Goal: Find contact information: Find contact information

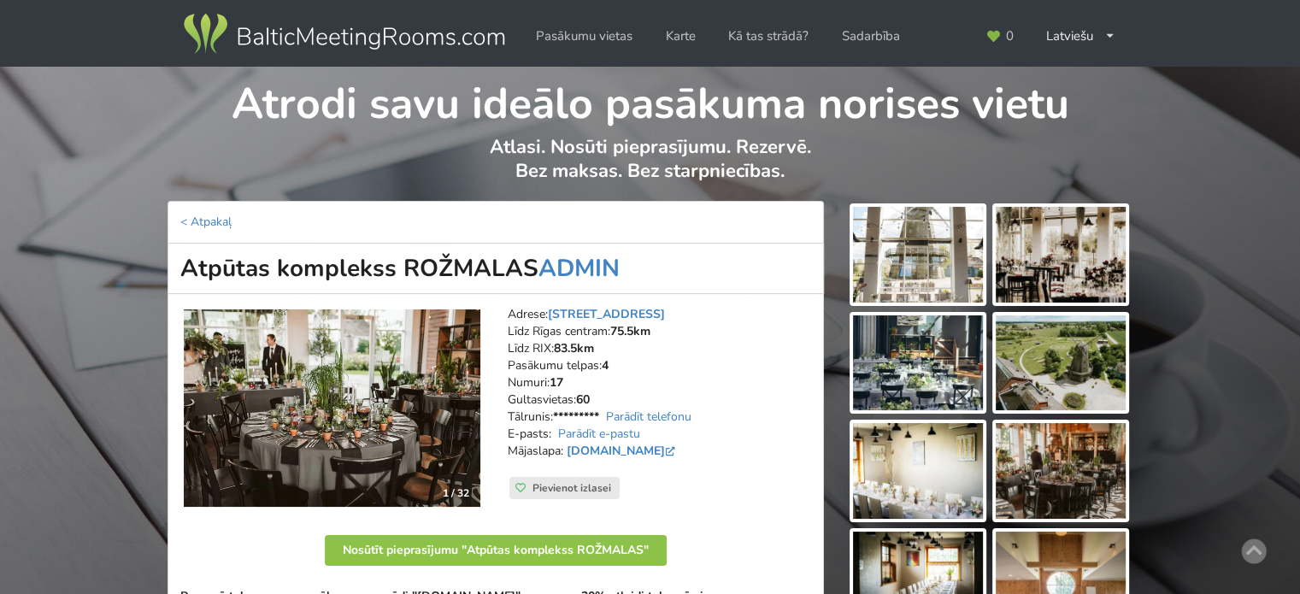
click at [318, 33] on img at bounding box center [343, 34] width 327 height 48
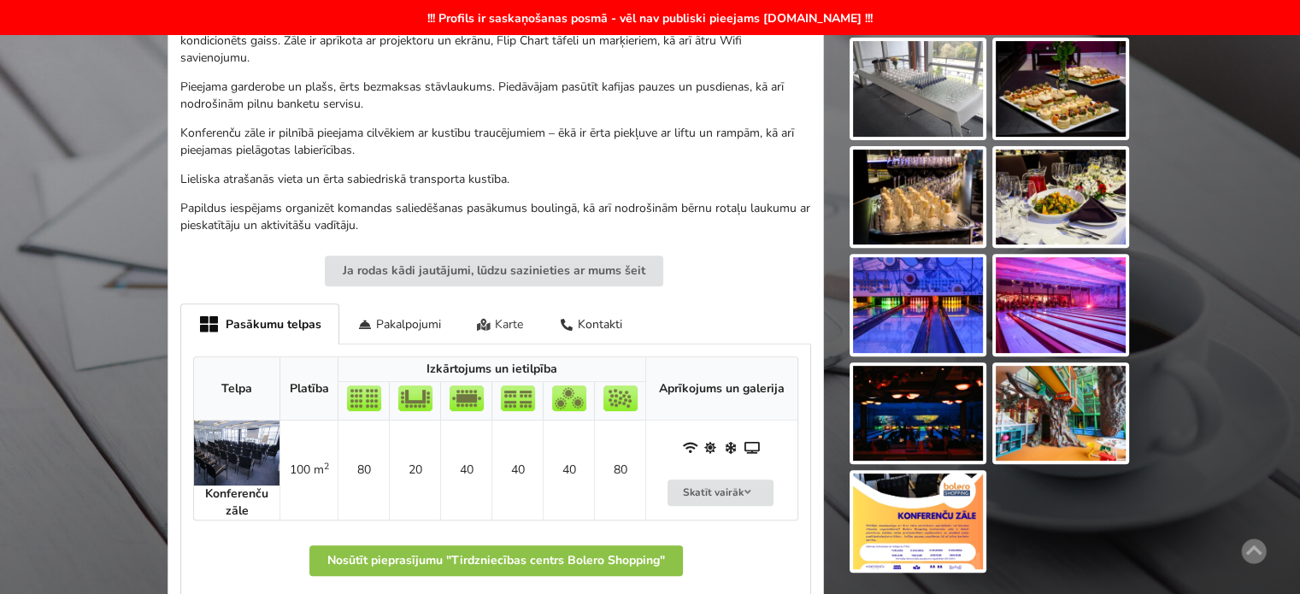
scroll to position [769, 0]
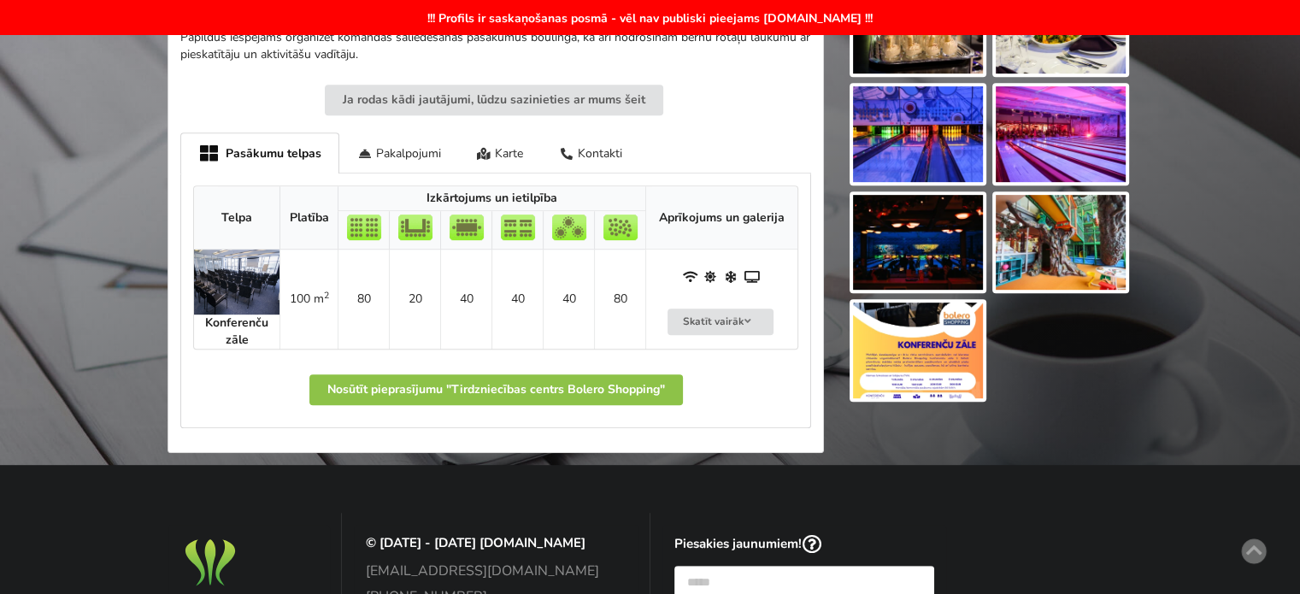
click at [947, 333] on img at bounding box center [918, 351] width 130 height 96
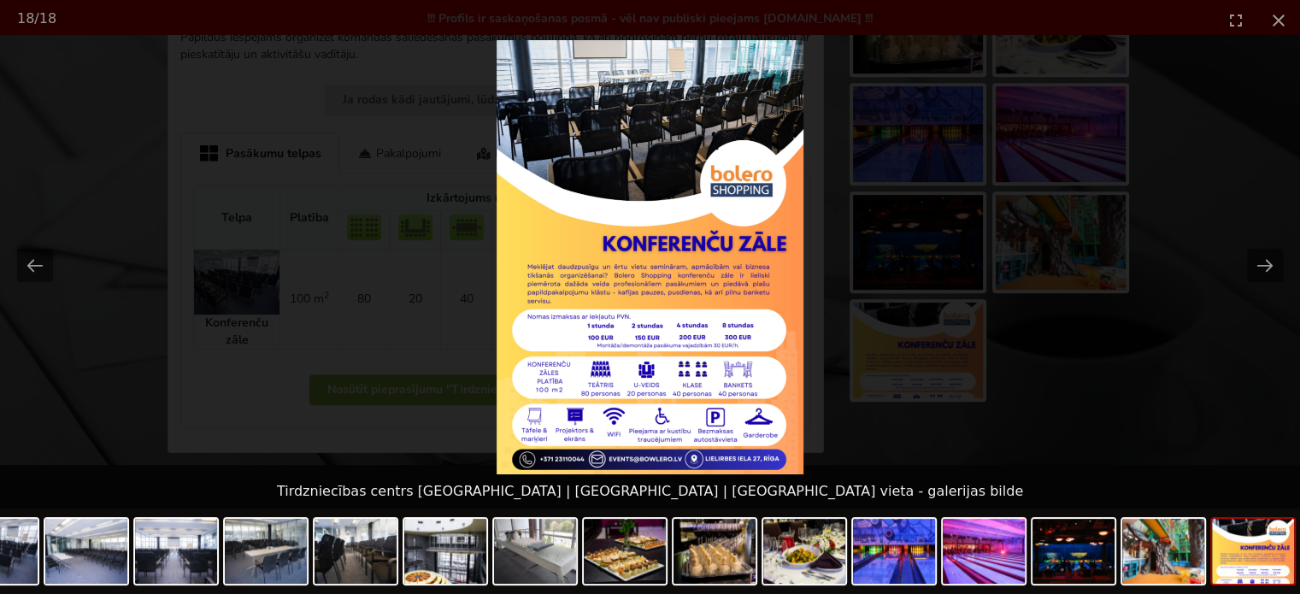
scroll to position [0, 0]
click at [1063, 348] on picture at bounding box center [650, 257] width 1300 height 434
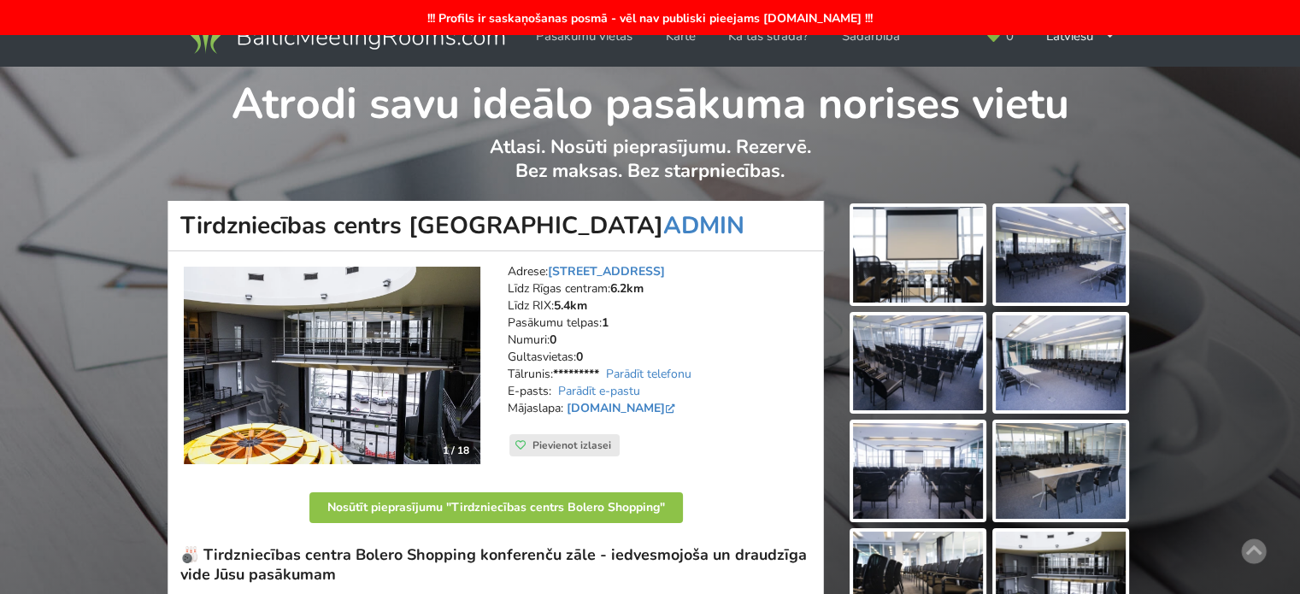
scroll to position [171, 0]
click at [395, 45] on img at bounding box center [343, 34] width 327 height 48
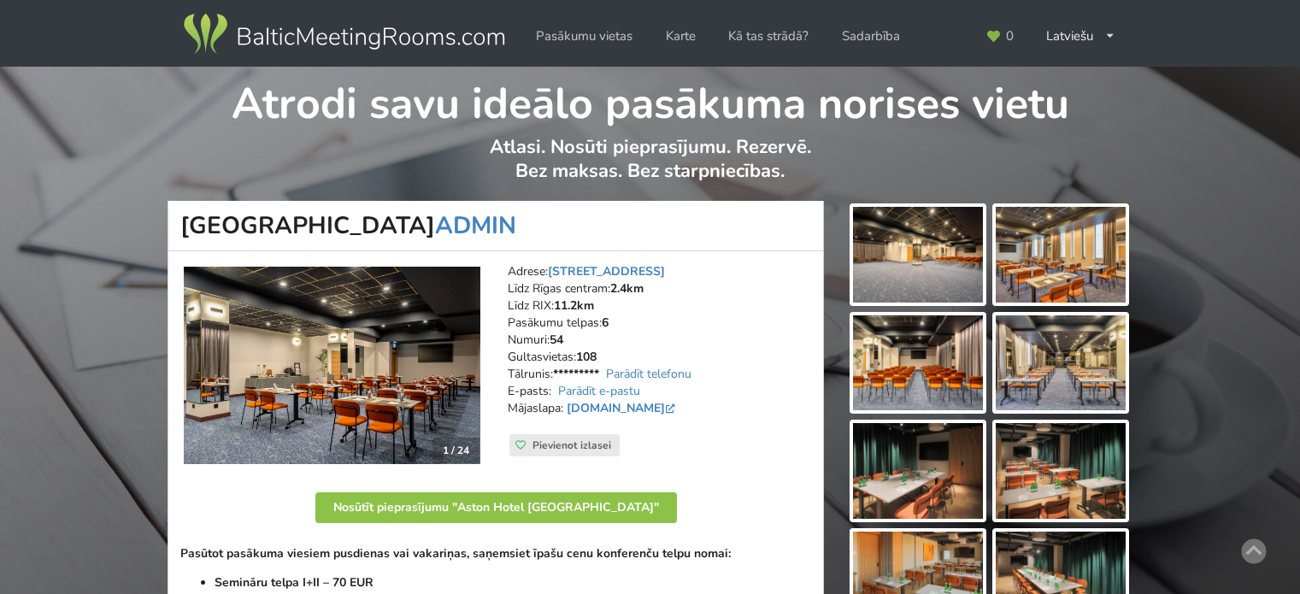
scroll to position [85, 0]
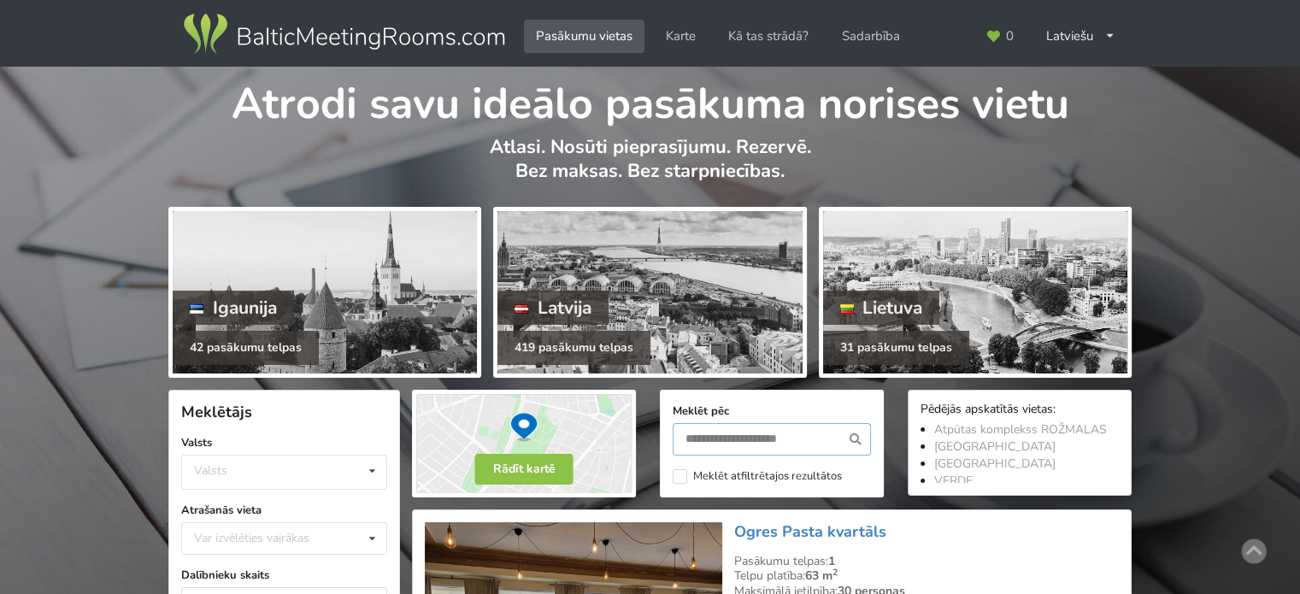
drag, startPoint x: 715, startPoint y: 434, endPoint x: 713, endPoint y: 420, distance: 14.8
click at [715, 433] on input "text" at bounding box center [772, 439] width 198 height 32
type input "**********"
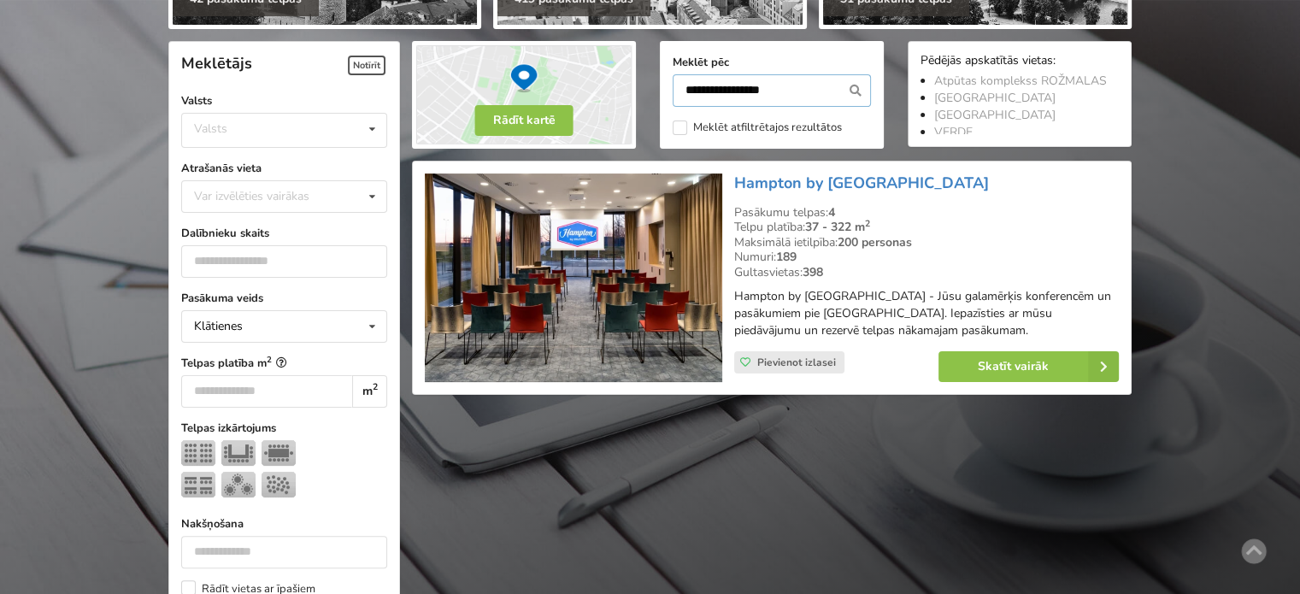
scroll to position [383, 0]
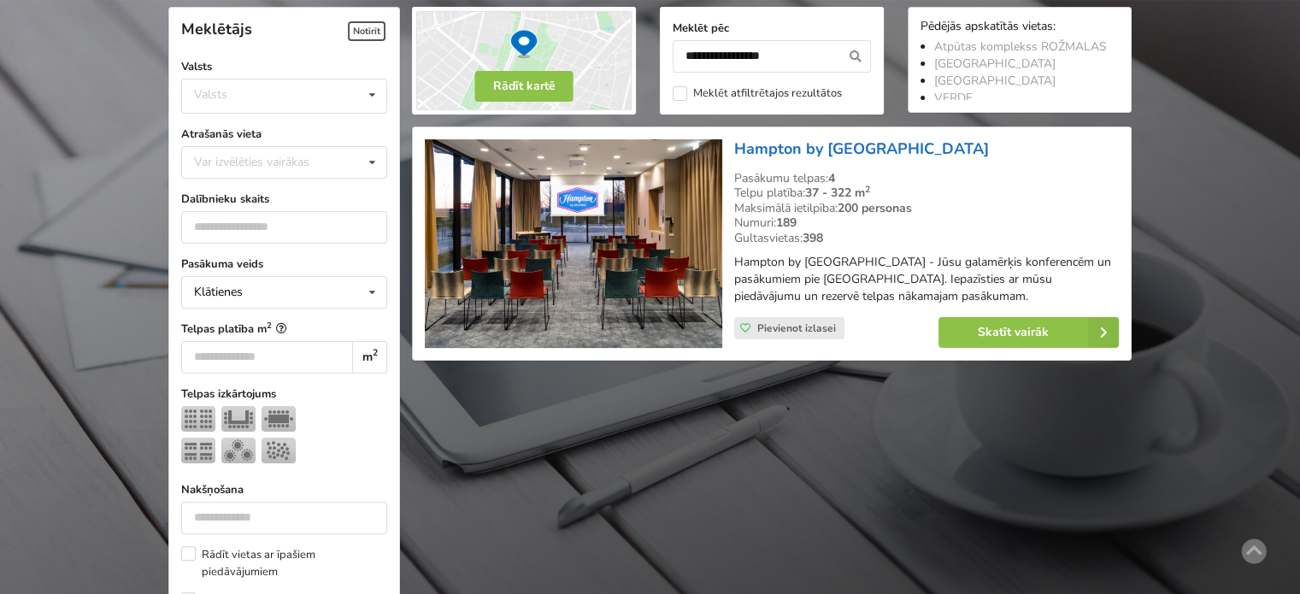
click at [857, 144] on link "Hampton by [GEOGRAPHIC_DATA]" at bounding box center [861, 148] width 255 height 21
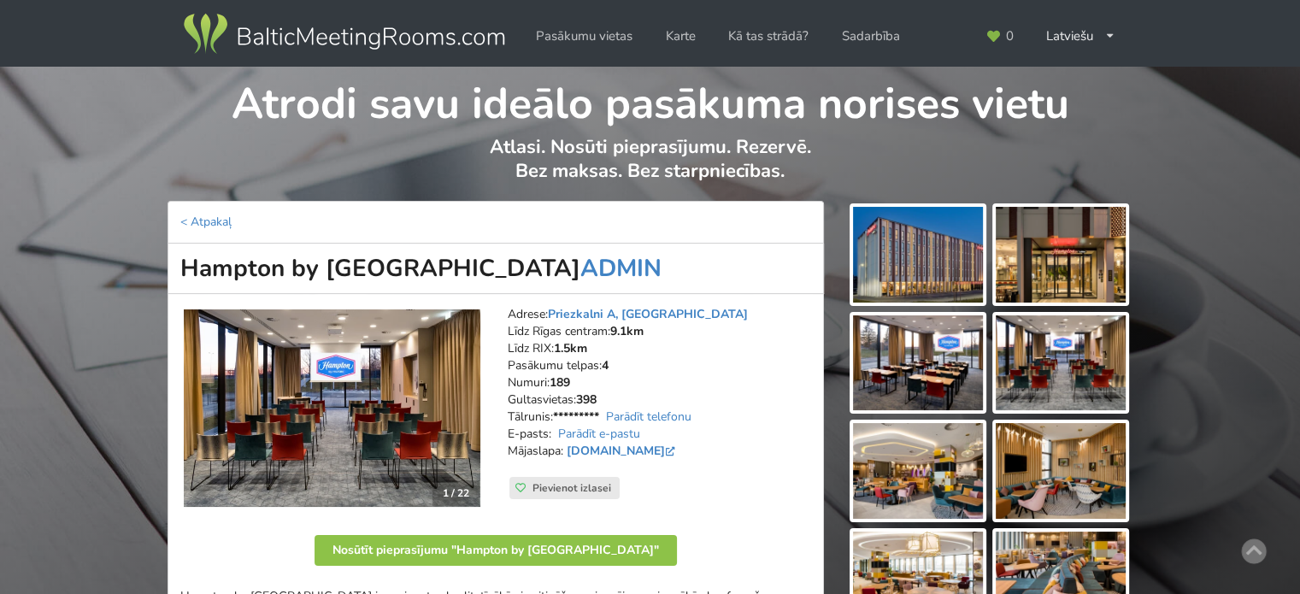
drag, startPoint x: 181, startPoint y: 268, endPoint x: 533, endPoint y: 263, distance: 352.2
click at [533, 263] on h1 "Hampton by [GEOGRAPHIC_DATA] ADMIN" at bounding box center [496, 269] width 656 height 50
copy h1 "Hampton by [GEOGRAPHIC_DATA]"
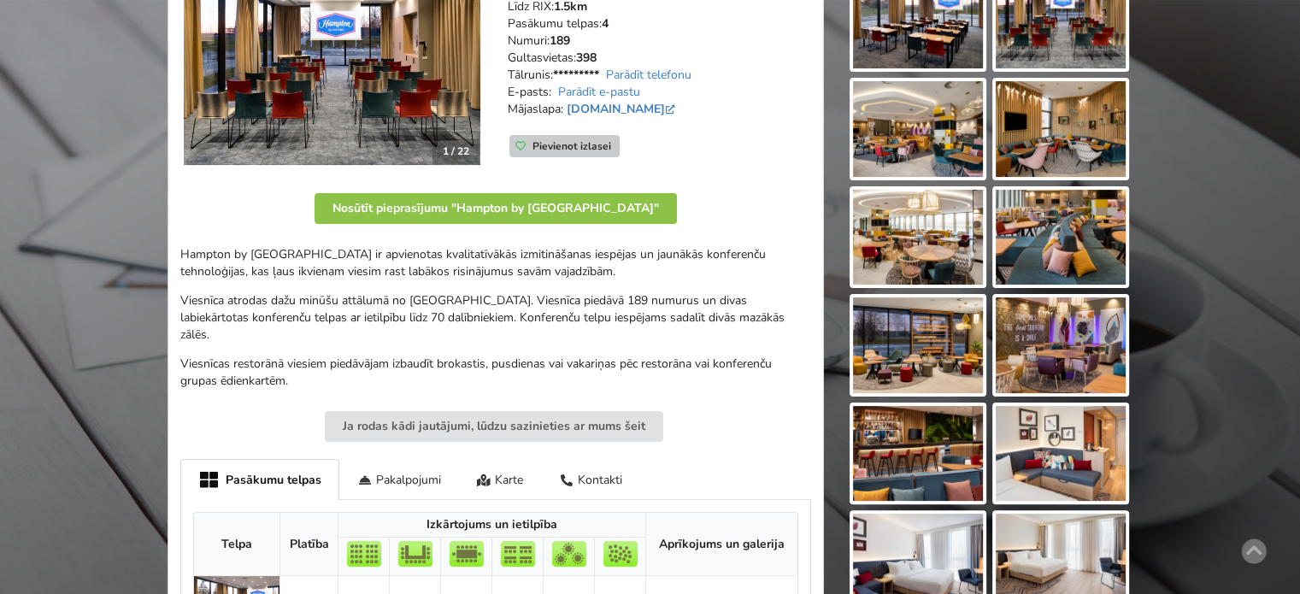
scroll to position [513, 0]
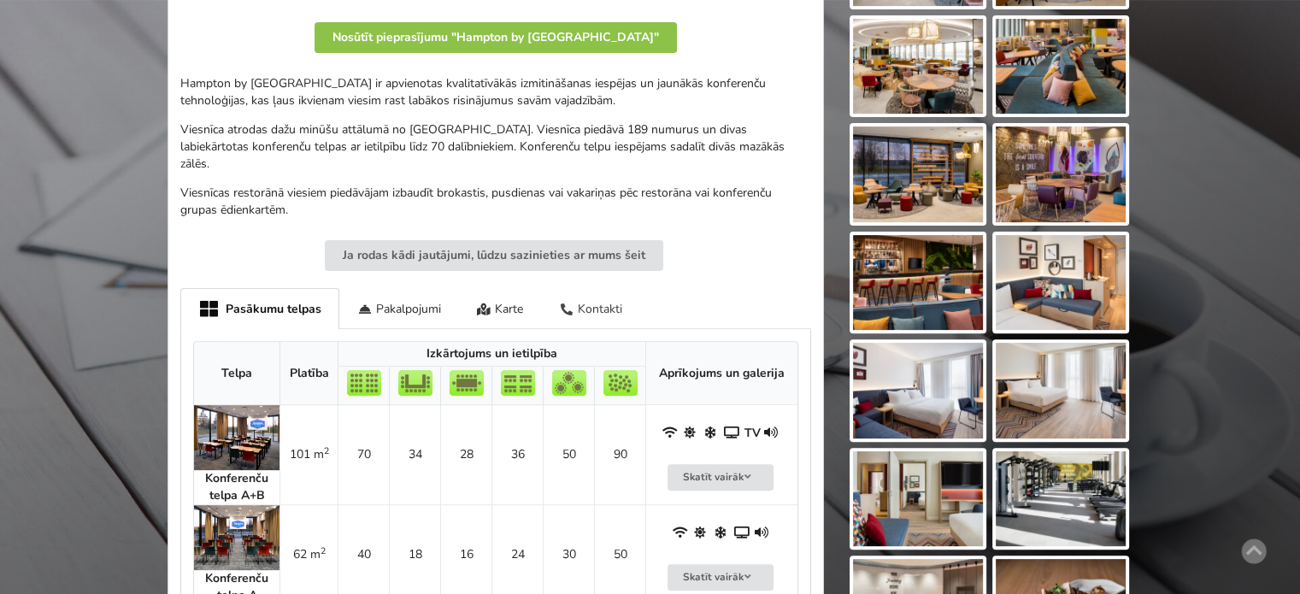
click at [609, 297] on div "Kontakti" at bounding box center [590, 308] width 99 height 40
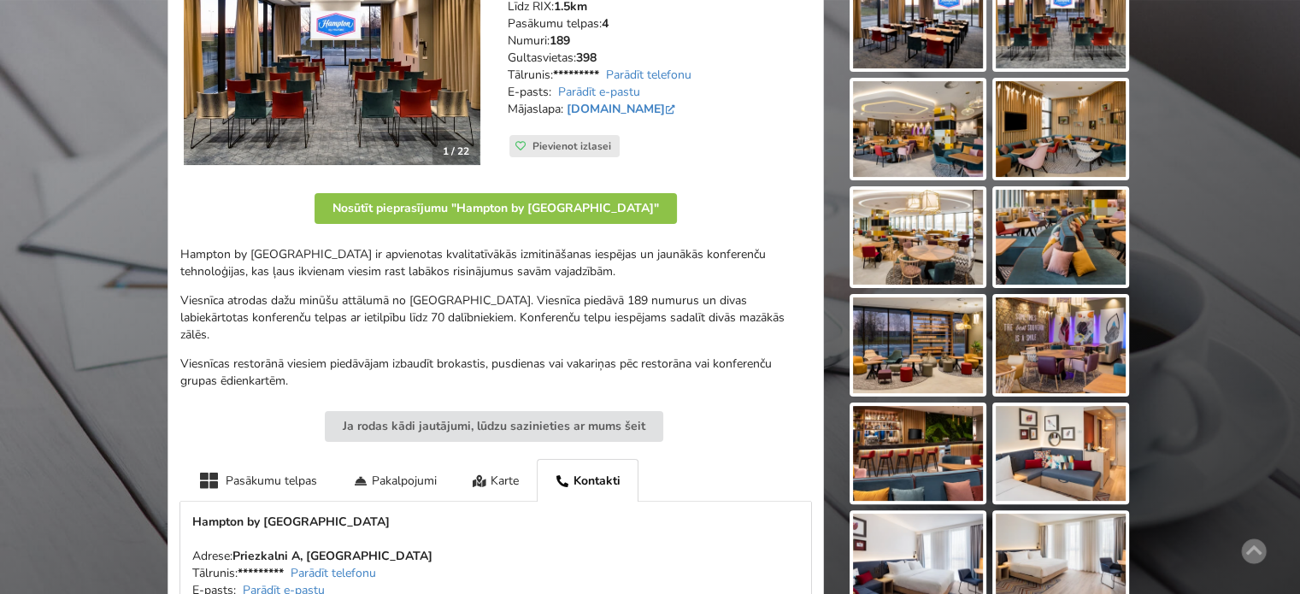
scroll to position [0, 0]
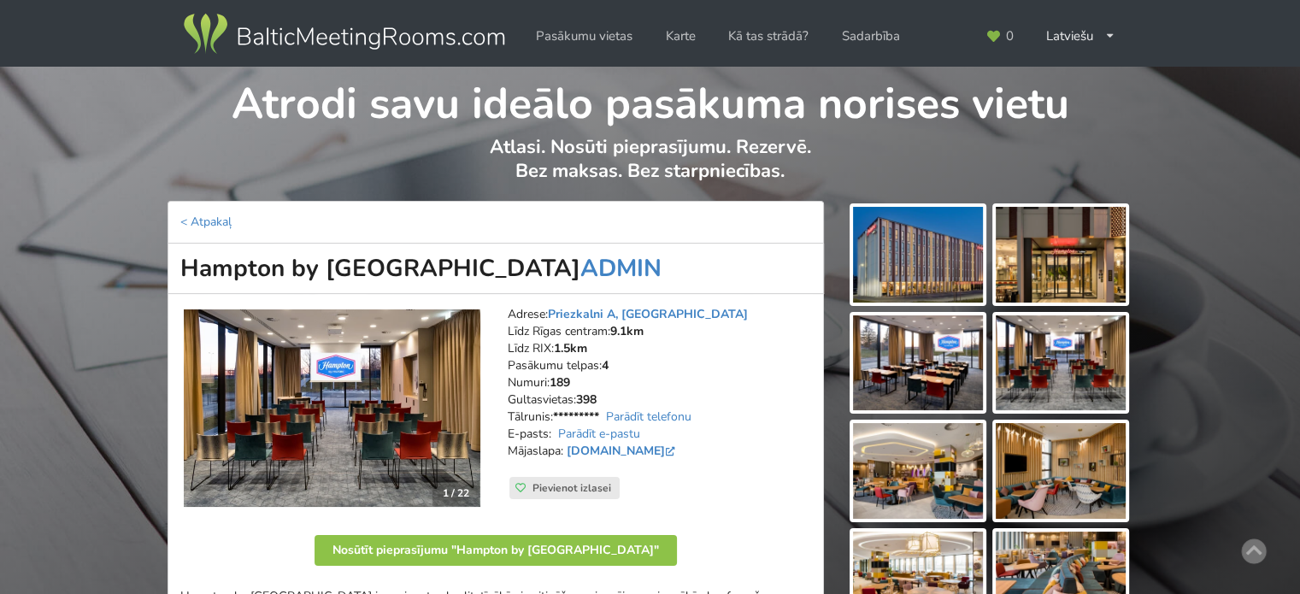
copy h1 "Hampton by [GEOGRAPHIC_DATA]"
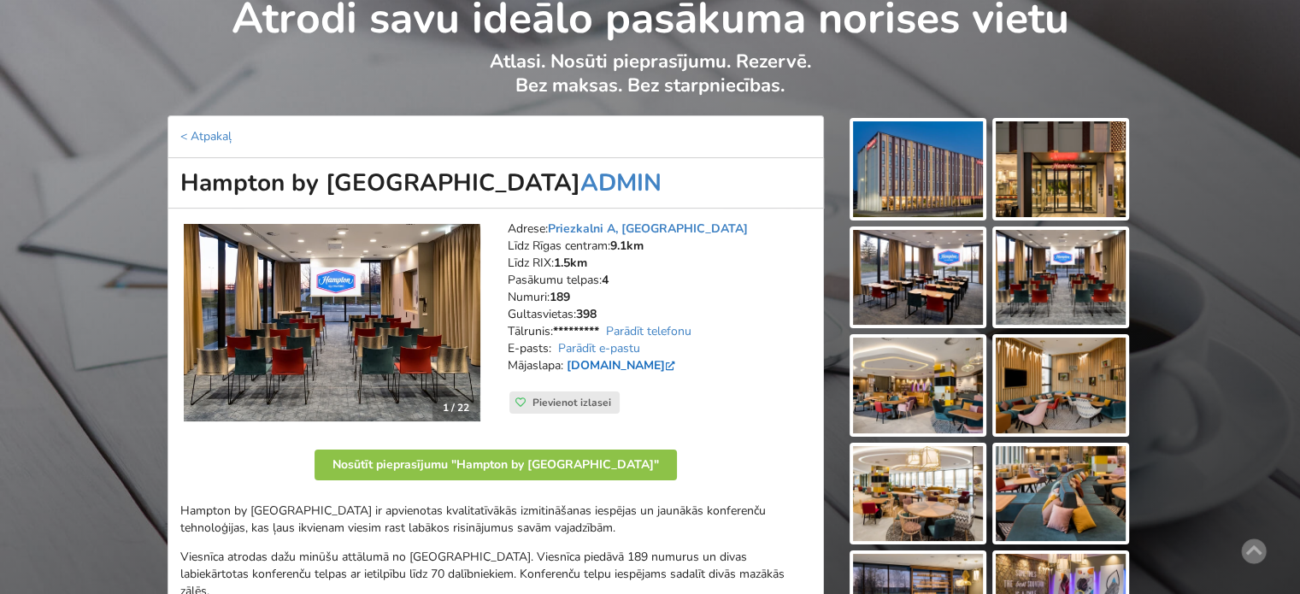
drag, startPoint x: 568, startPoint y: 360, endPoint x: 658, endPoint y: 358, distance: 90.6
click at [658, 358] on strong "[DOMAIN_NAME]" at bounding box center [620, 365] width 115 height 16
copy link "[DOMAIN_NAME]"
